Goal: Task Accomplishment & Management: Use online tool/utility

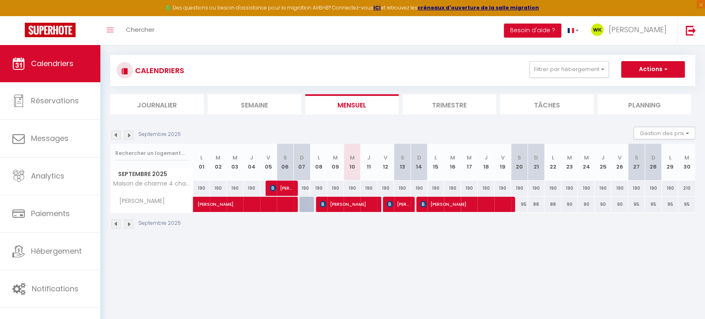
scroll to position [43, 0]
click at [542, 72] on button "Filtrer par hébergement" at bounding box center [569, 69] width 79 height 17
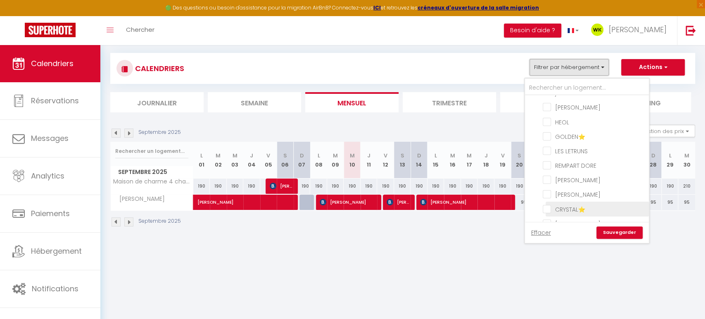
scroll to position [148, 0]
click at [550, 188] on input "[PERSON_NAME]" at bounding box center [594, 192] width 103 height 8
checkbox input "true"
checkbox input "false"
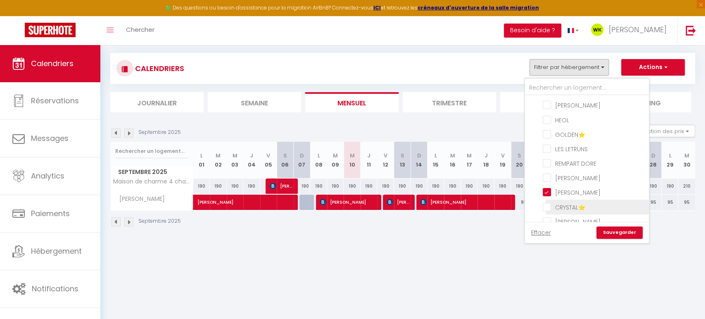
checkbox input "false"
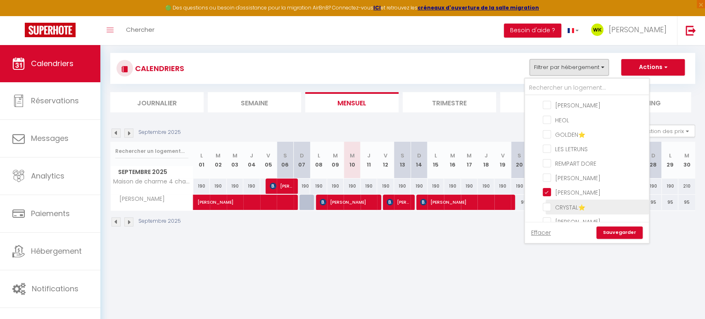
checkbox input "false"
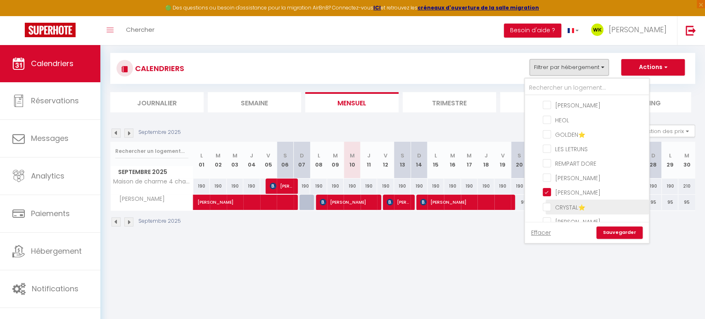
checkbox input "false"
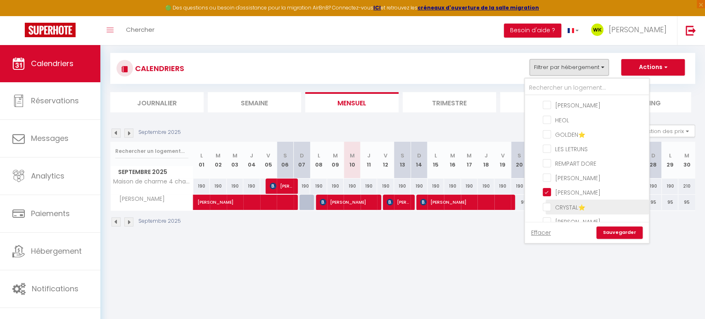
checkbox input "false"
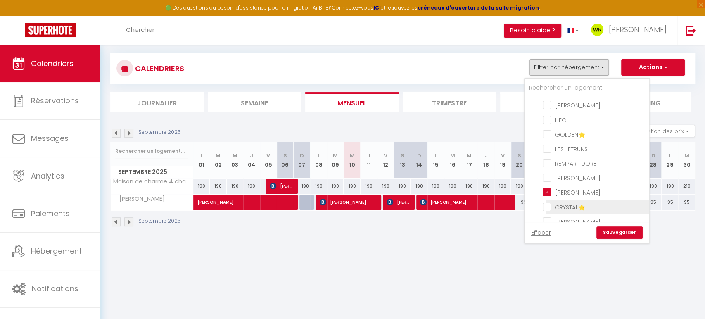
checkbox input "false"
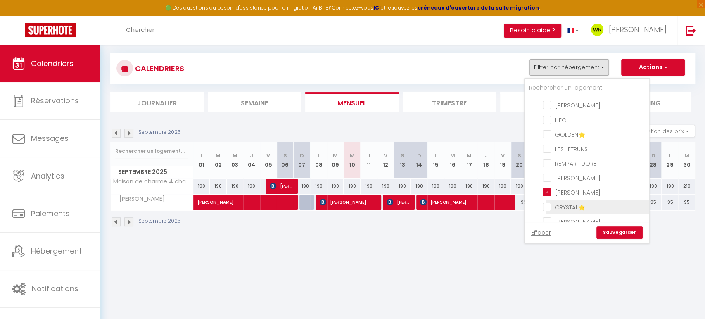
checkbox input "false"
click at [621, 233] on link "Sauvegarder" at bounding box center [620, 232] width 46 height 12
